Goal: Find specific page/section: Find specific page/section

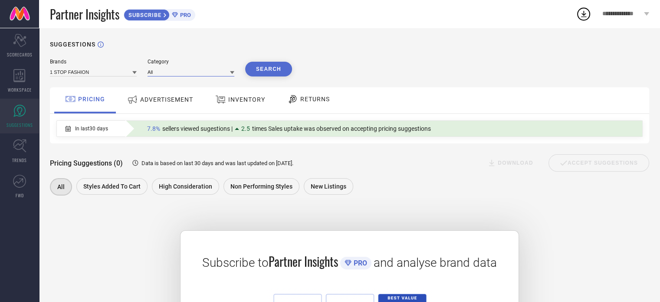
click at [168, 70] on input at bounding box center [191, 71] width 87 height 9
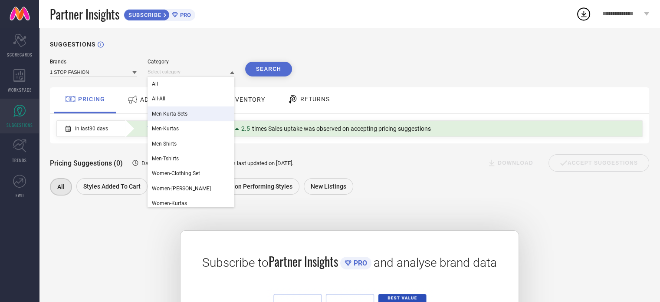
click at [173, 116] on span "Men-Kurta Sets" at bounding box center [170, 114] width 36 height 6
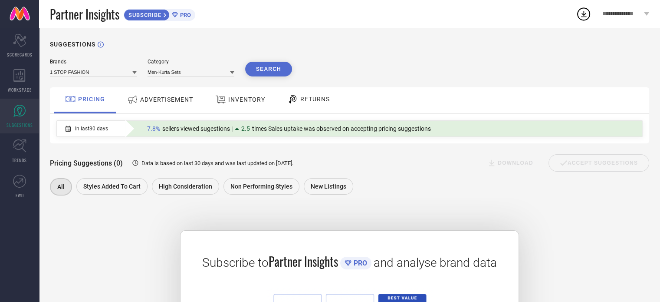
click at [273, 71] on button "Search" at bounding box center [268, 69] width 47 height 15
click at [22, 46] on icon at bounding box center [19, 40] width 13 height 13
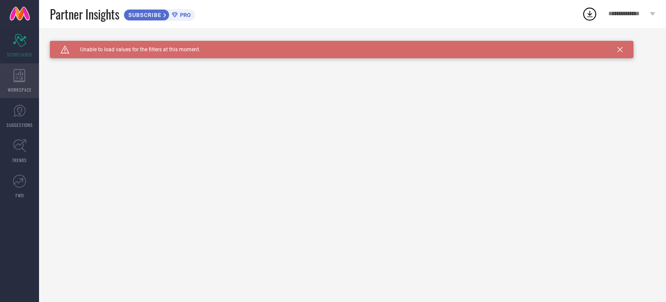
click at [16, 79] on icon at bounding box center [19, 75] width 12 height 13
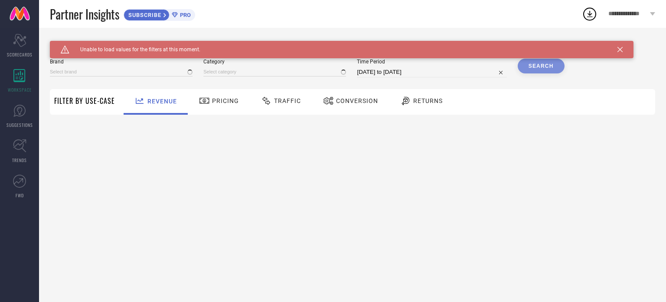
type input "1 STOP FASHION"
type input "All"
